Goal: Navigation & Orientation: Find specific page/section

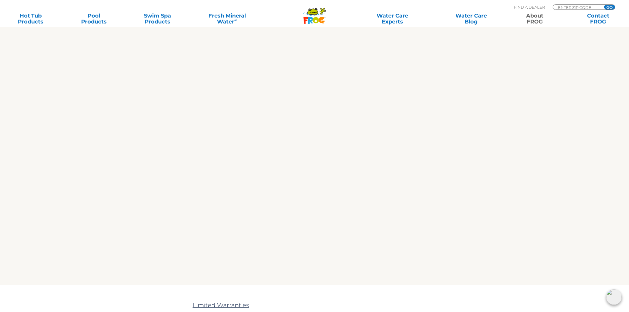
scroll to position [1123, 0]
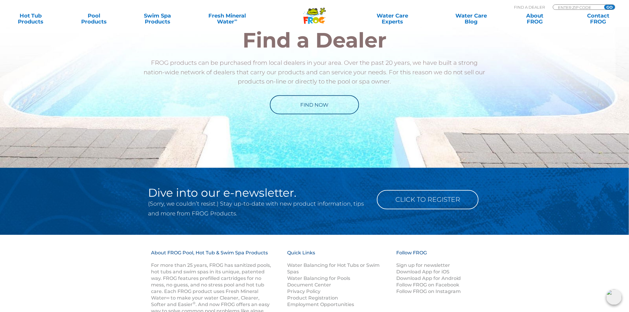
scroll to position [1228, 0]
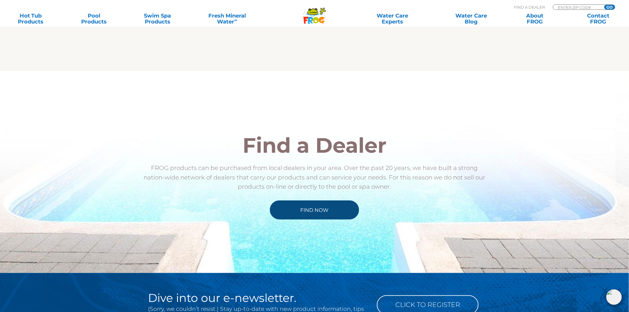
click at [314, 211] on link "Find Now" at bounding box center [314, 210] width 89 height 19
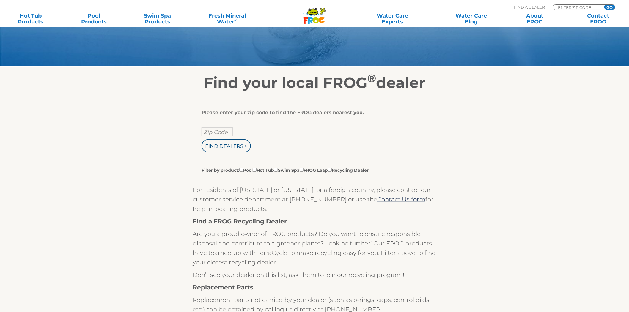
scroll to position [99, 0]
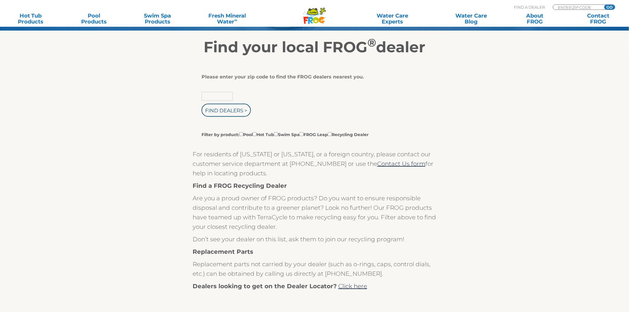
click at [226, 98] on input "text" at bounding box center [217, 96] width 31 height 9
type input "55331"
click at [202, 104] on input "Find Dealers >" at bounding box center [226, 110] width 49 height 13
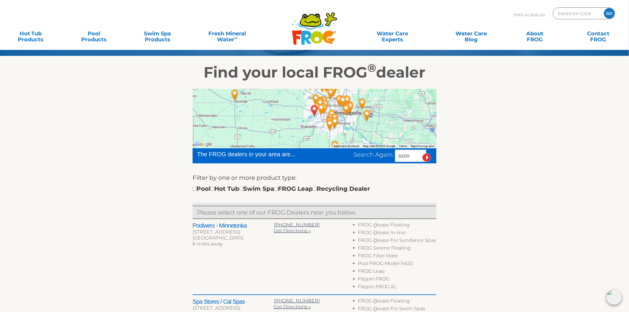
scroll to position [33, 0]
